Goal: Ask a question

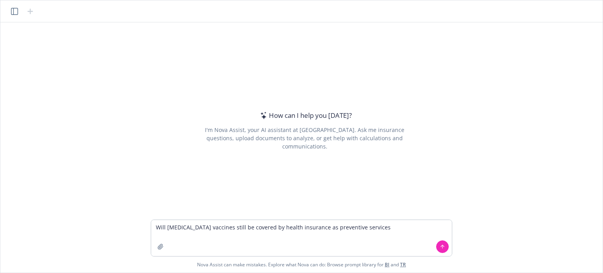
type textarea "Will [MEDICAL_DATA] vaccines still be covered by health insurance as preventive…"
